Goal: Task Accomplishment & Management: Manage account settings

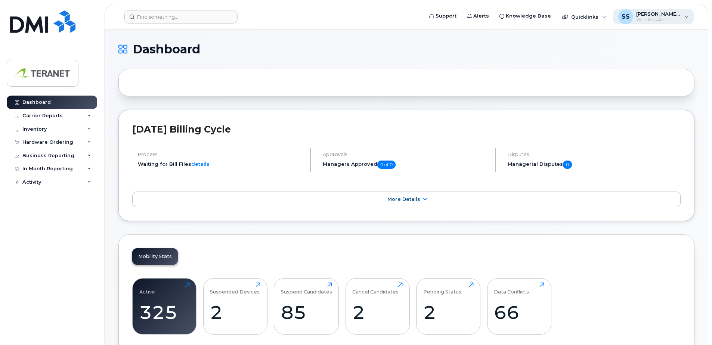
click at [666, 16] on span "[PERSON_NAME] [PERSON_NAME]" at bounding box center [658, 14] width 45 height 6
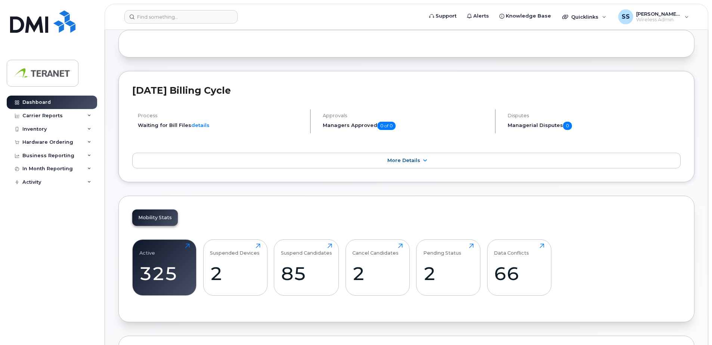
scroll to position [112, 0]
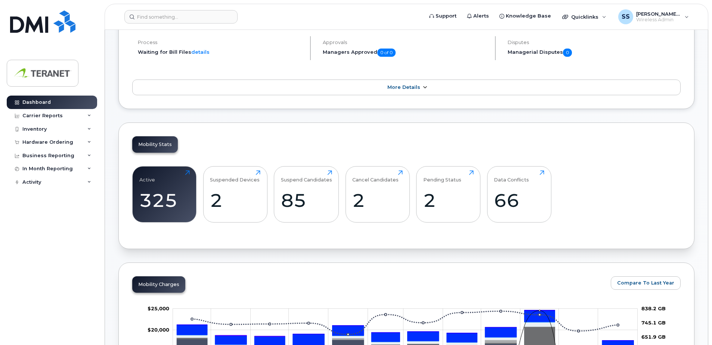
click at [414, 84] on link "More Details" at bounding box center [406, 88] width 549 height 16
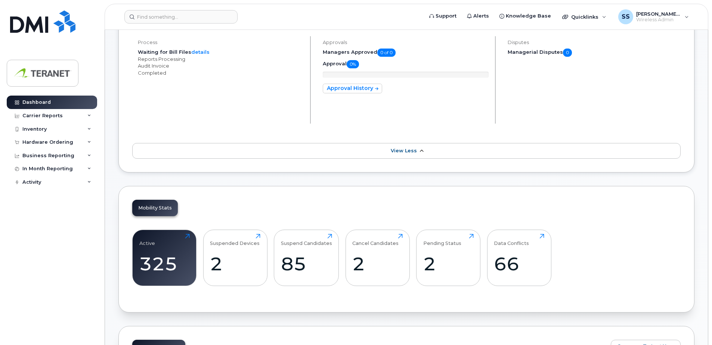
click at [390, 150] on link "View Less" at bounding box center [406, 151] width 549 height 16
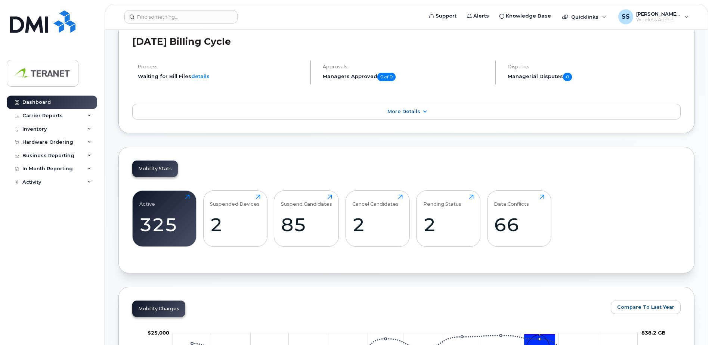
scroll to position [75, 0]
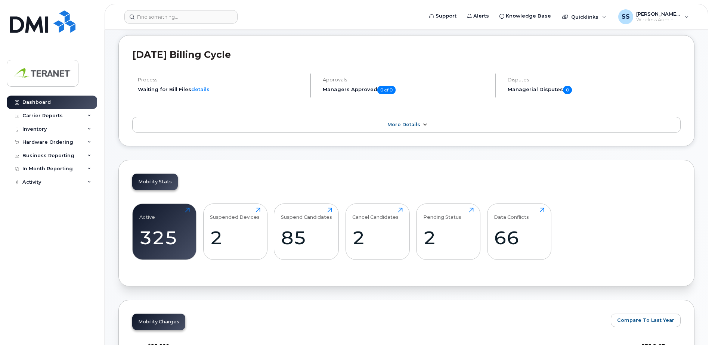
click at [319, 117] on link "More Details" at bounding box center [406, 125] width 549 height 16
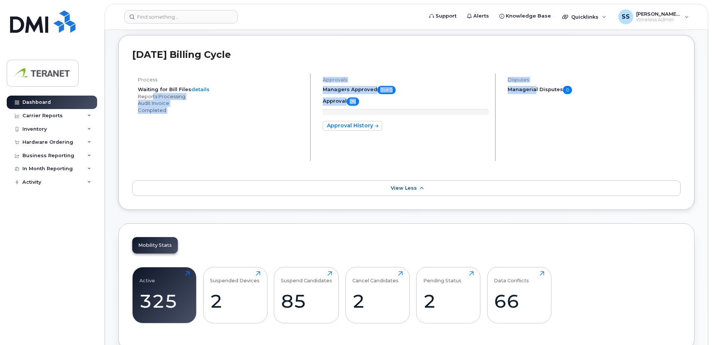
drag, startPoint x: 151, startPoint y: 99, endPoint x: 536, endPoint y: 118, distance: 385.7
click at [535, 118] on div "Process Waiting for Bill Files details Reports Processing Audit Invoice Complet…" at bounding box center [406, 120] width 549 height 93
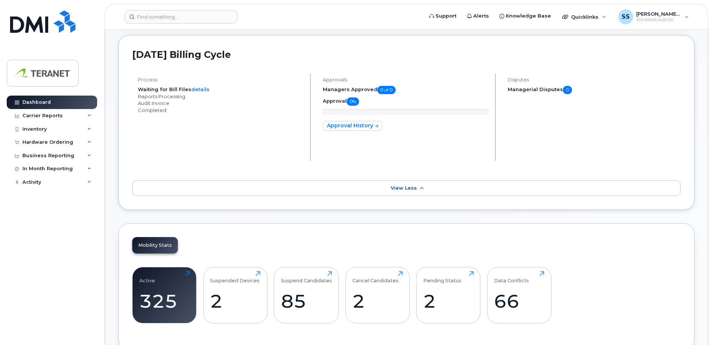
click at [539, 118] on div "Disputes Managerial Disputes 0" at bounding box center [591, 120] width 179 height 93
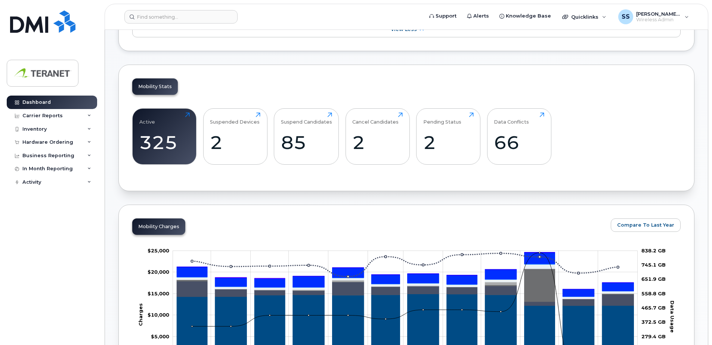
scroll to position [262, 0]
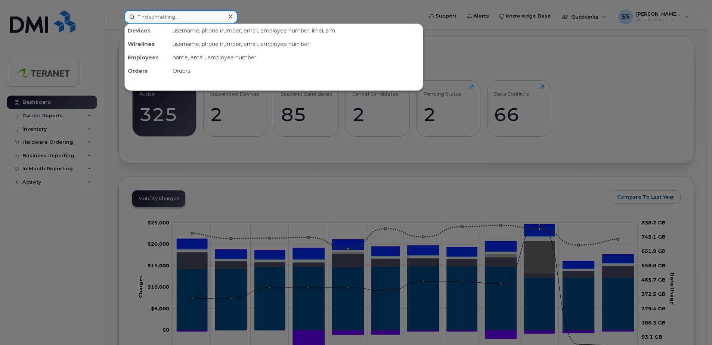
click at [152, 16] on input at bounding box center [180, 16] width 113 height 13
click at [211, 22] on input at bounding box center [180, 16] width 113 height 13
paste input "4165231693"
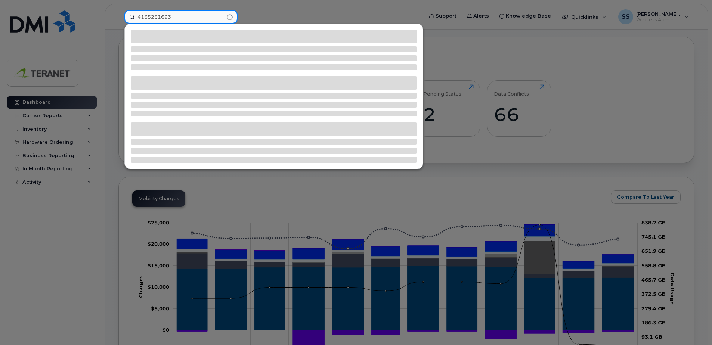
type input "4165231693"
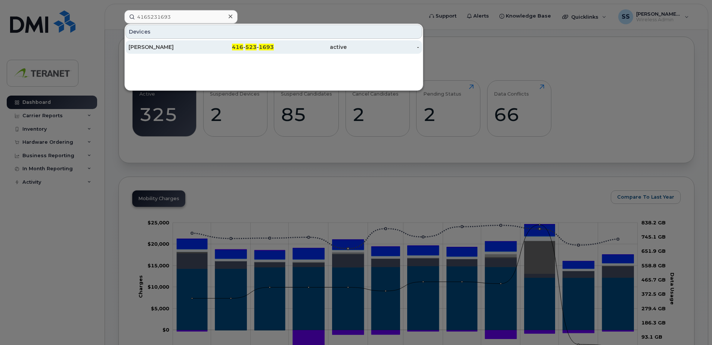
click at [321, 47] on div "active" at bounding box center [310, 46] width 73 height 7
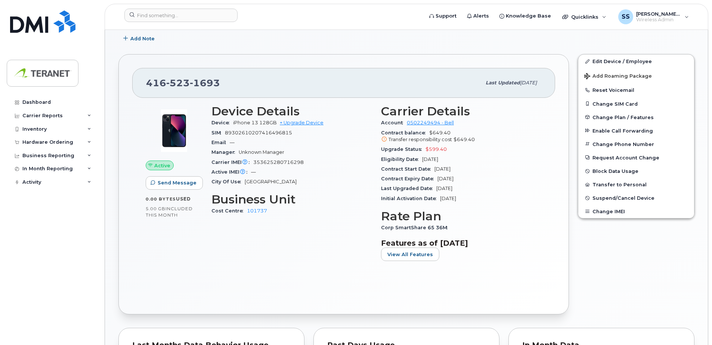
scroll to position [187, 0]
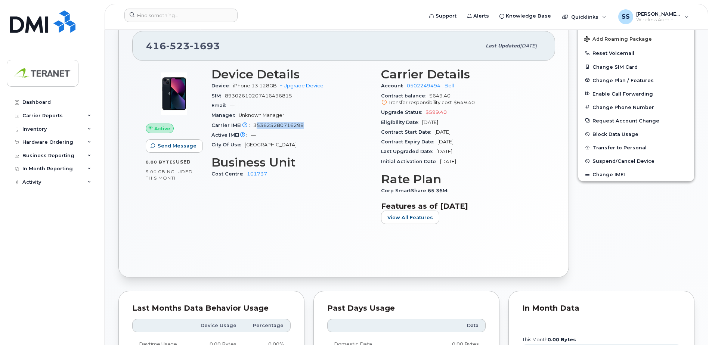
drag, startPoint x: 255, startPoint y: 124, endPoint x: 309, endPoint y: 124, distance: 53.4
click at [309, 124] on div "Carrier IMEI Carrier IMEI is reported during the last billing cycle or change o…" at bounding box center [291, 126] width 161 height 10
drag, startPoint x: 307, startPoint y: 124, endPoint x: 241, endPoint y: 127, distance: 66.2
click at [241, 127] on div "Carrier IMEI Carrier IMEI is reported during the last billing cycle or change o…" at bounding box center [291, 126] width 161 height 10
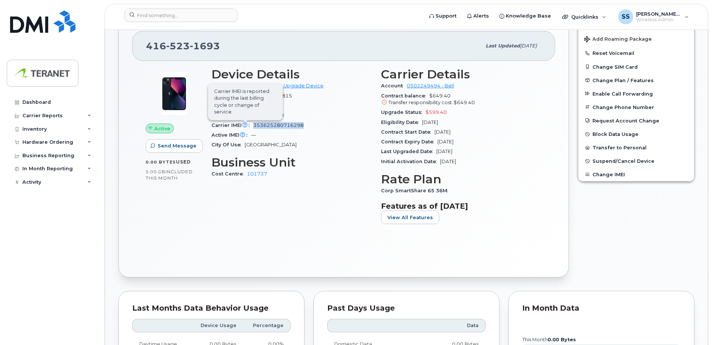
click at [244, 125] on icon at bounding box center [245, 125] width 5 height 5
click at [242, 135] on icon at bounding box center [242, 135] width 5 height 5
drag, startPoint x: 245, startPoint y: 107, endPoint x: 260, endPoint y: 119, distance: 19.4
click at [259, 118] on span "Active IMEI is refreshed daily with a delay of up to 48 hours following network…" at bounding box center [243, 111] width 75 height 37
drag, startPoint x: 260, startPoint y: 119, endPoint x: 306, endPoint y: 146, distance: 54.1
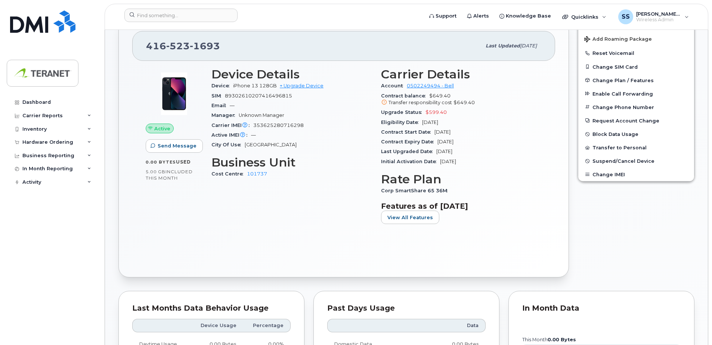
click at [306, 146] on div "City Of Use Toronto" at bounding box center [291, 145] width 161 height 10
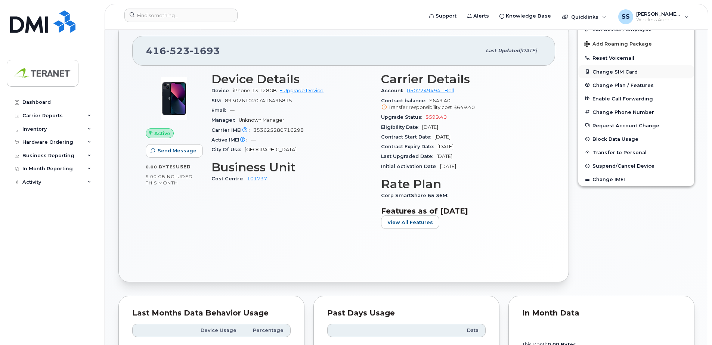
scroll to position [112, 0]
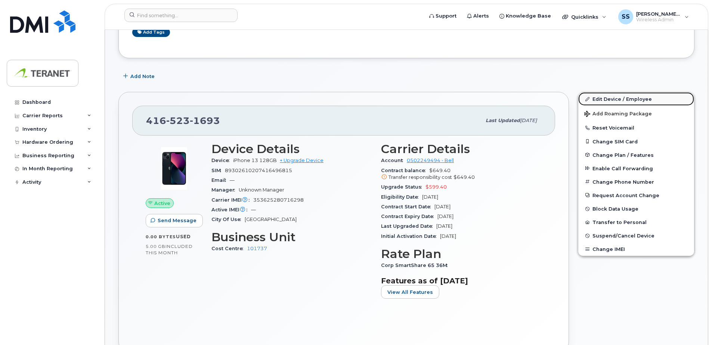
drag, startPoint x: 616, startPoint y: 98, endPoint x: 559, endPoint y: 115, distance: 59.1
click at [616, 98] on link "Edit Device / Employee" at bounding box center [636, 98] width 116 height 13
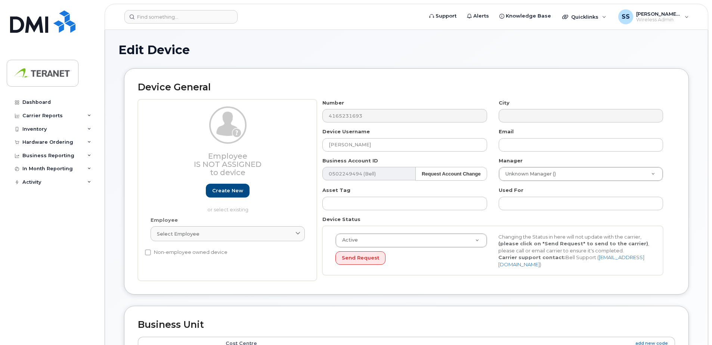
select select "3845492"
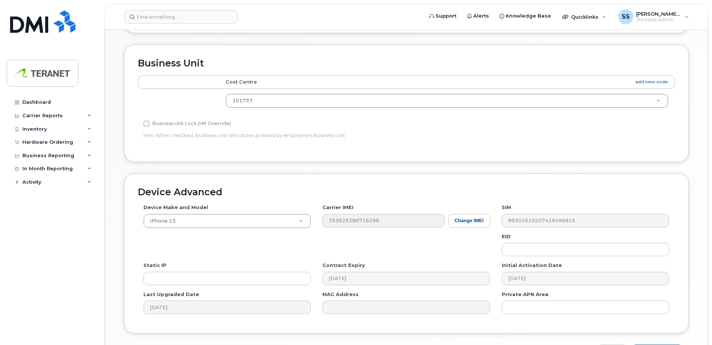
scroll to position [312, 0]
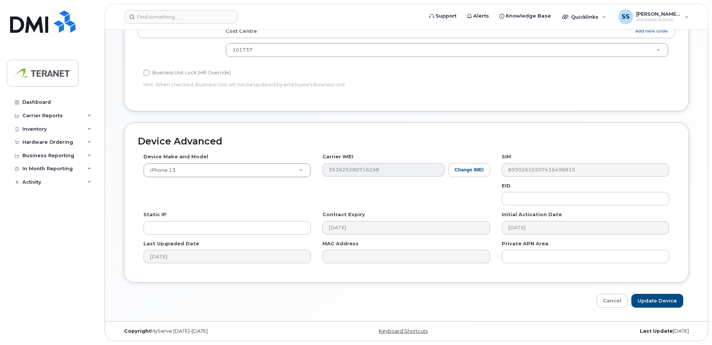
drag, startPoint x: 374, startPoint y: 169, endPoint x: 459, endPoint y: 179, distance: 85.0
click at [459, 179] on div "Device Make and Model iPhone 13 Android TCL 502 Watch Apple Watch S9 41mm Andro…" at bounding box center [406, 211] width 537 height 116
click at [475, 172] on button "Change IMEI" at bounding box center [469, 170] width 42 height 14
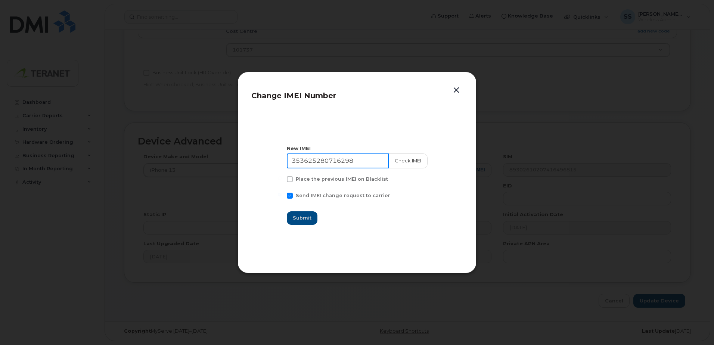
click at [324, 164] on input "353625280716298" at bounding box center [338, 161] width 102 height 15
paste input "86463003208347"
type input "864630032083478"
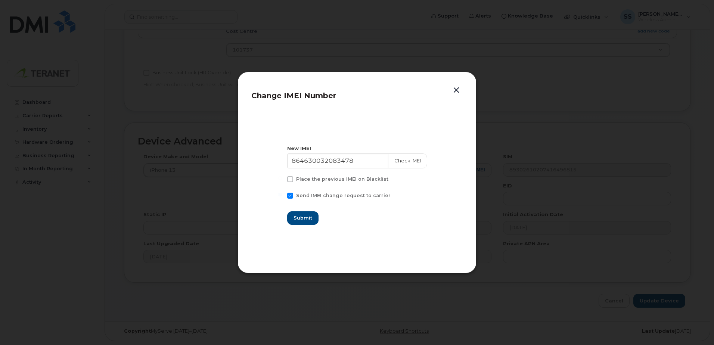
click at [426, 179] on section "New IMEI [TECHNICAL_ID] Check IMEI Place the previous IMEI on Blacklist Send IM…" at bounding box center [356, 184] width 211 height 149
click at [413, 163] on button "Check IMEI" at bounding box center [407, 161] width 39 height 15
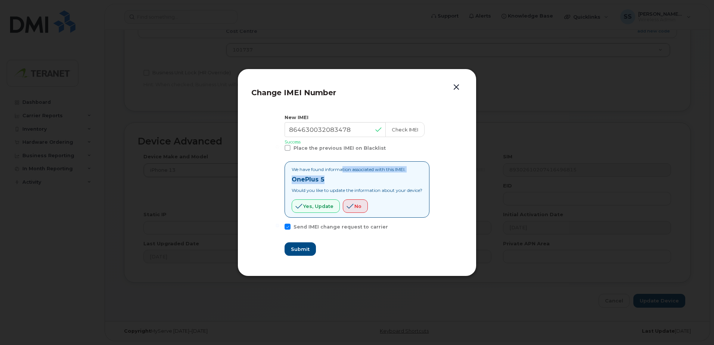
drag, startPoint x: 358, startPoint y: 168, endPoint x: 343, endPoint y: 177, distance: 17.5
click at [343, 177] on div "We have found information associated with this IMEI. OnePlus 5 Would you like t…" at bounding box center [357, 189] width 131 height 47
drag, startPoint x: 343, startPoint y: 177, endPoint x: 334, endPoint y: 180, distance: 9.8
click at [334, 180] on p "OnePlus 5" at bounding box center [357, 180] width 131 height 9
drag, startPoint x: 298, startPoint y: 191, endPoint x: 436, endPoint y: 189, distance: 138.3
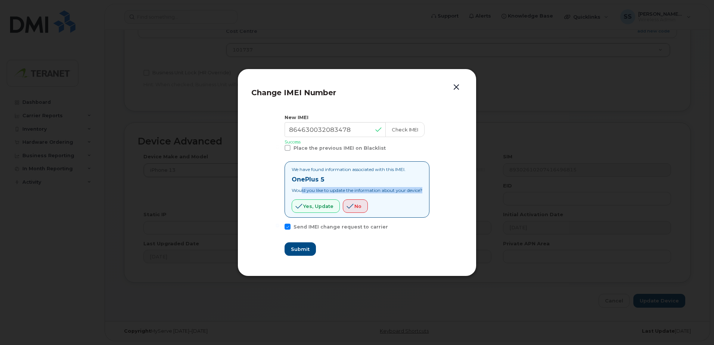
click at [436, 189] on section "New IMEI 864630032083478 Check IMEI Success Place the previous IMEI on Blacklis…" at bounding box center [356, 185] width 211 height 156
drag, startPoint x: 436, startPoint y: 189, endPoint x: 415, endPoint y: 189, distance: 21.7
click at [415, 189] on p "Would you like to update the information about your device?" at bounding box center [357, 190] width 131 height 6
drag, startPoint x: 456, startPoint y: 87, endPoint x: 454, endPoint y: 93, distance: 6.0
click at [456, 87] on button "button" at bounding box center [456, 87] width 11 height 10
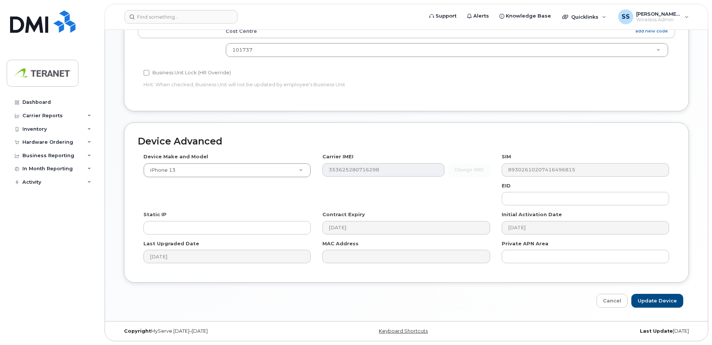
click at [473, 169] on div "Change IMEI 353625280716298" at bounding box center [405, 170] width 167 height 14
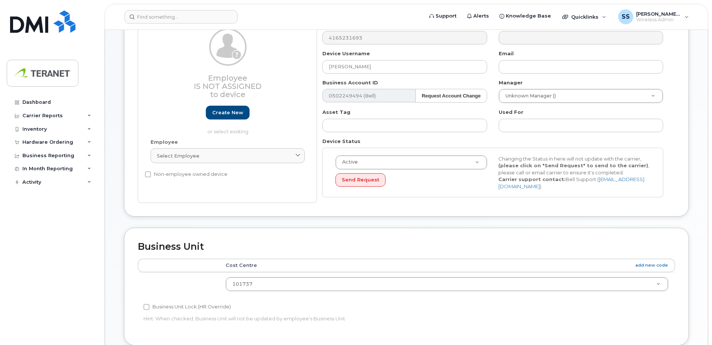
scroll to position [0, 0]
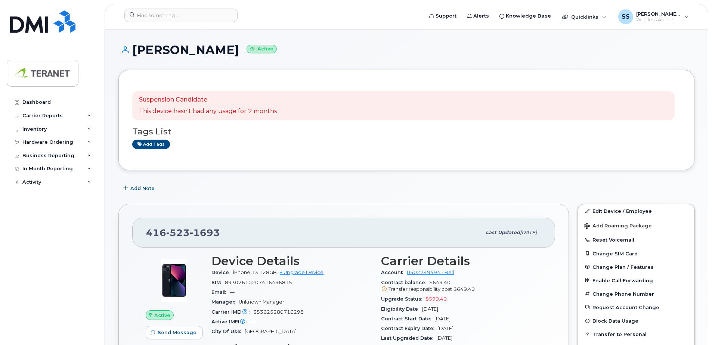
scroll to position [112, 0]
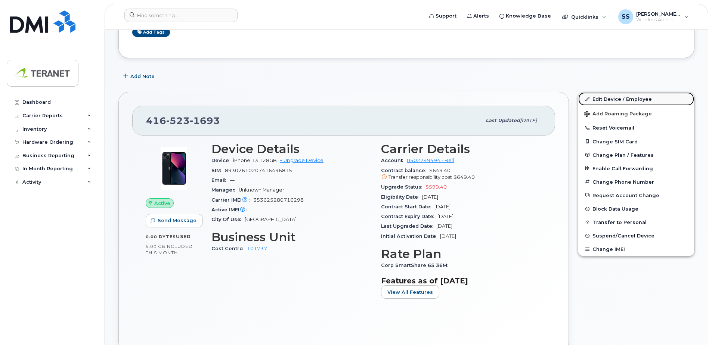
drag, startPoint x: 610, startPoint y: 97, endPoint x: 606, endPoint y: 98, distance: 4.6
click at [610, 97] on link "Edit Device / Employee" at bounding box center [636, 98] width 116 height 13
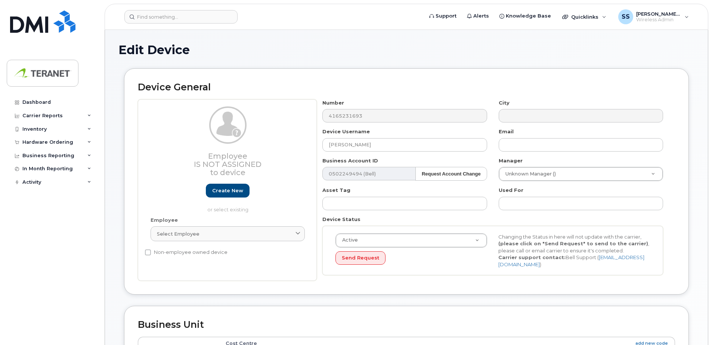
select select "3845492"
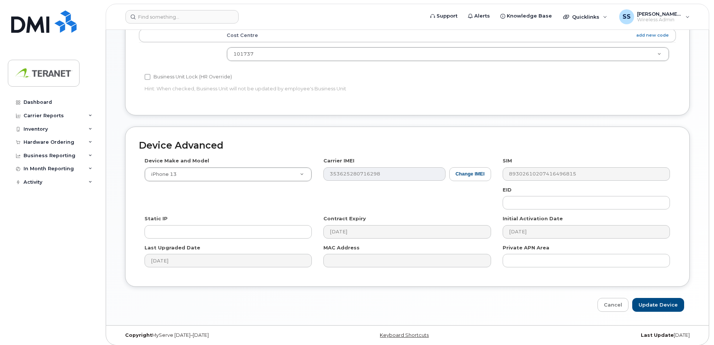
scroll to position [312, 0]
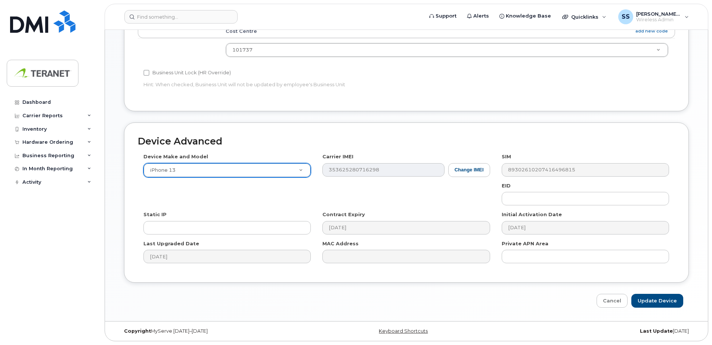
click at [315, 114] on div "Business Unit Accounting Categories Rules Cost Centre add new code 101737 10000…" at bounding box center [406, 58] width 576 height 129
click at [481, 171] on button "Change IMEI" at bounding box center [469, 170] width 42 height 14
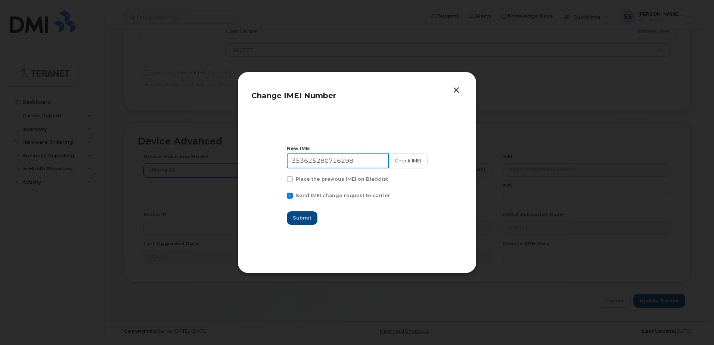
click at [336, 160] on input "353625280716298" at bounding box center [338, 161] width 102 height 15
click at [346, 161] on input "353625280716298" at bounding box center [338, 161] width 102 height 15
paste input "86463003208347"
type input "864630032083478"
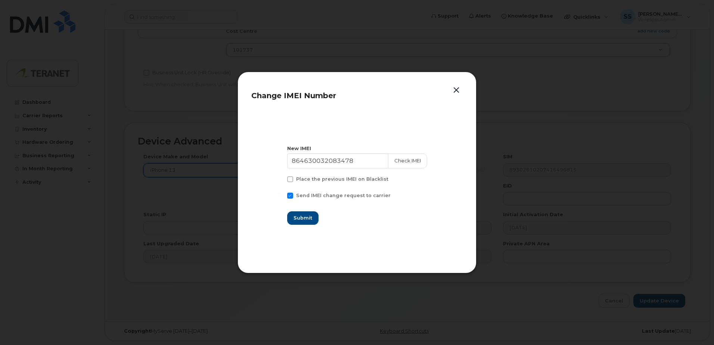
click at [390, 129] on section "New IMEI [TECHNICAL_ID] Check IMEI Place the previous IMEI on Blacklist Send IM…" at bounding box center [356, 184] width 211 height 149
click at [410, 163] on button "Check IMEI" at bounding box center [407, 161] width 39 height 15
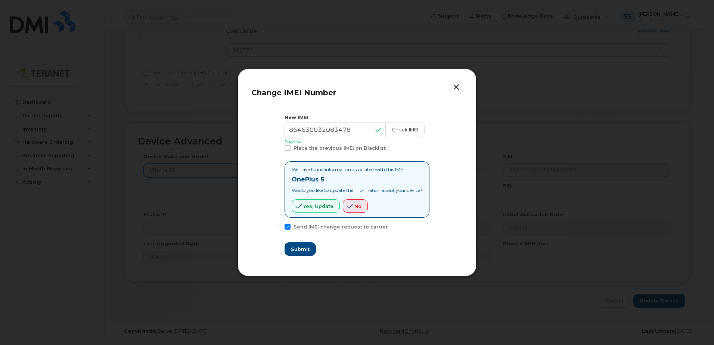
scroll to position [310, 0]
